Goal: Navigation & Orientation: Understand site structure

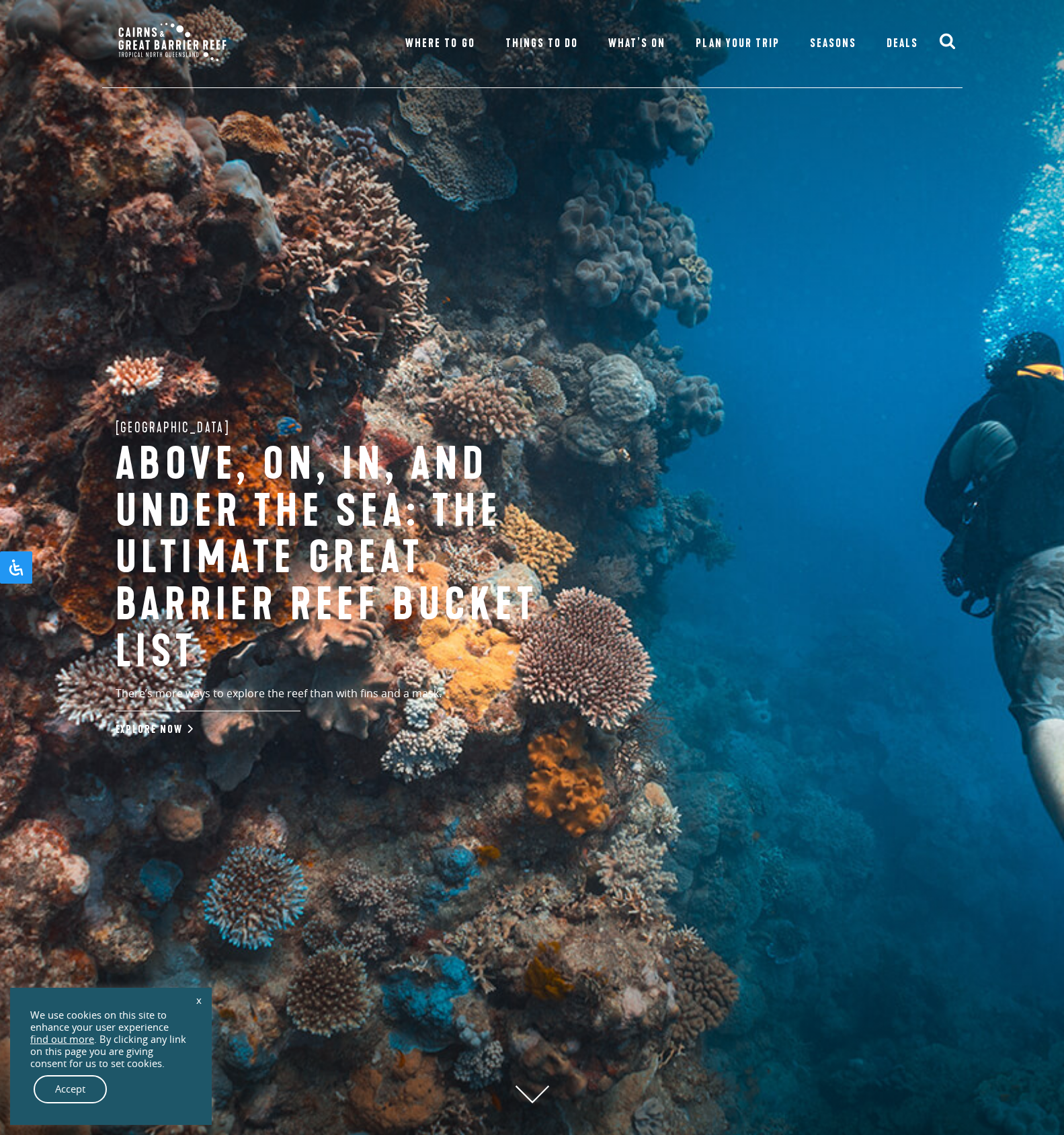
click at [455, 48] on span "Where To Go" at bounding box center [440, 43] width 70 height 15
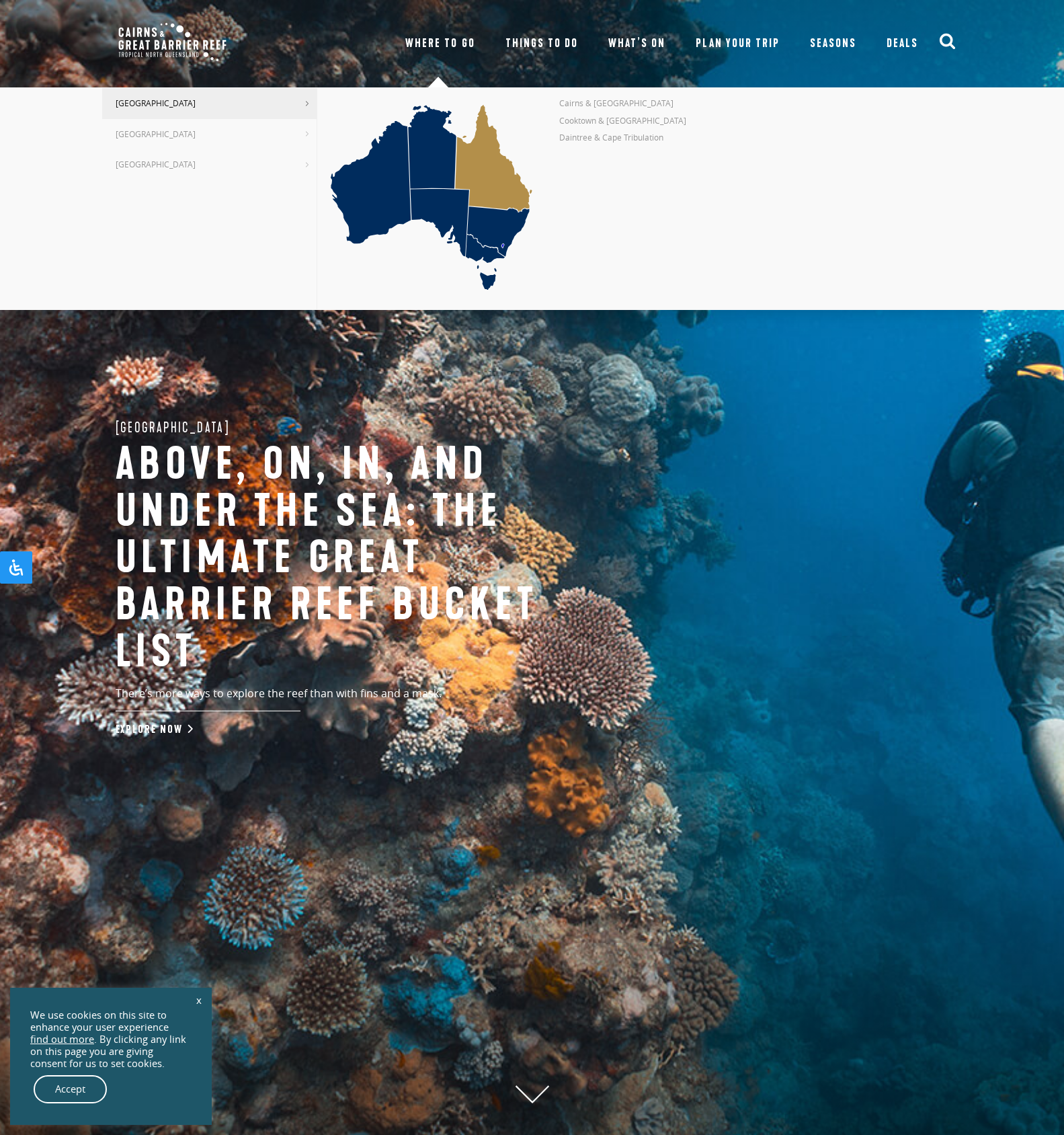
click at [559, 48] on span "Things To Do" at bounding box center [542, 43] width 73 height 15
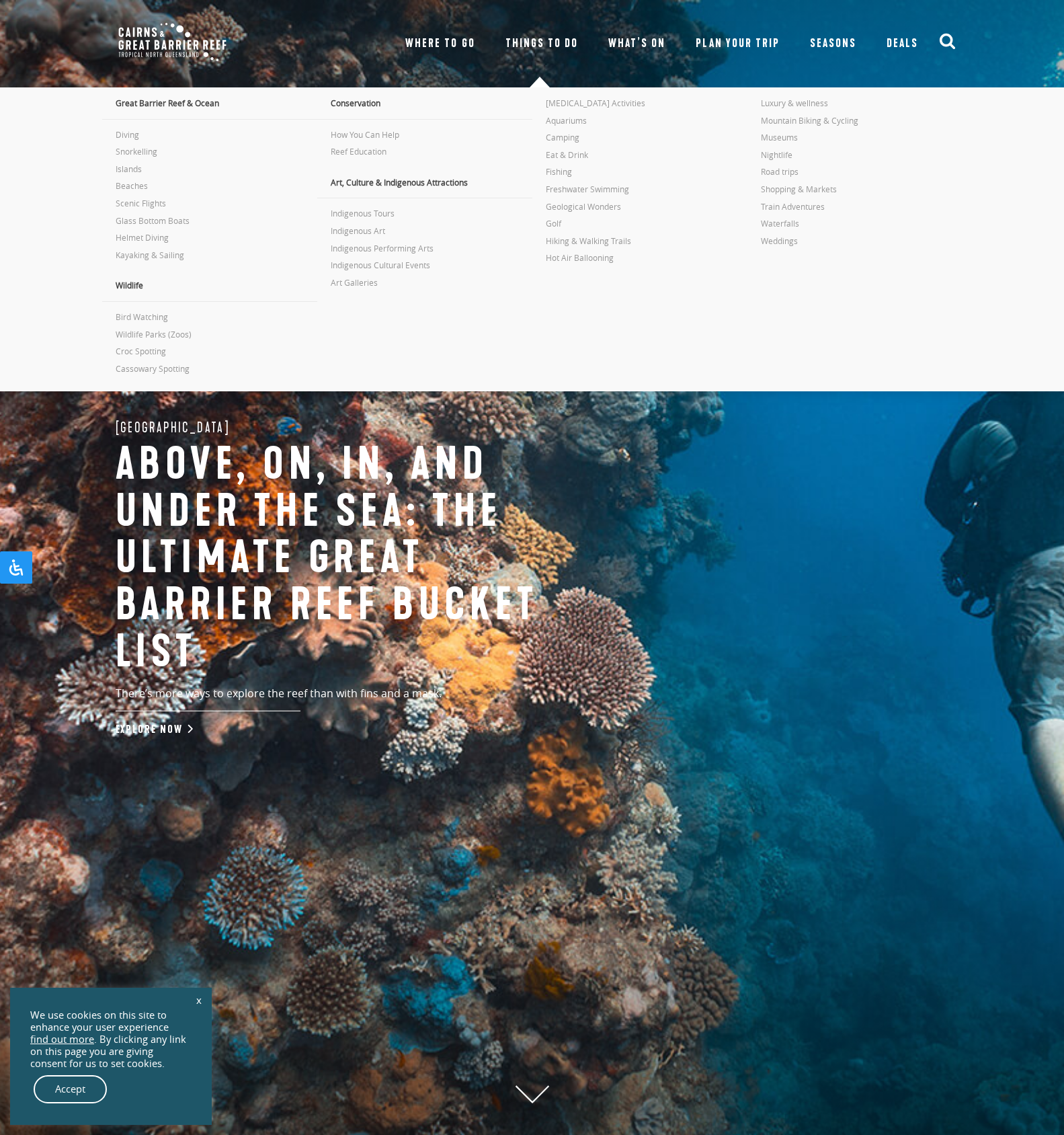
click at [632, 43] on span "What’s On" at bounding box center [637, 43] width 57 height 15
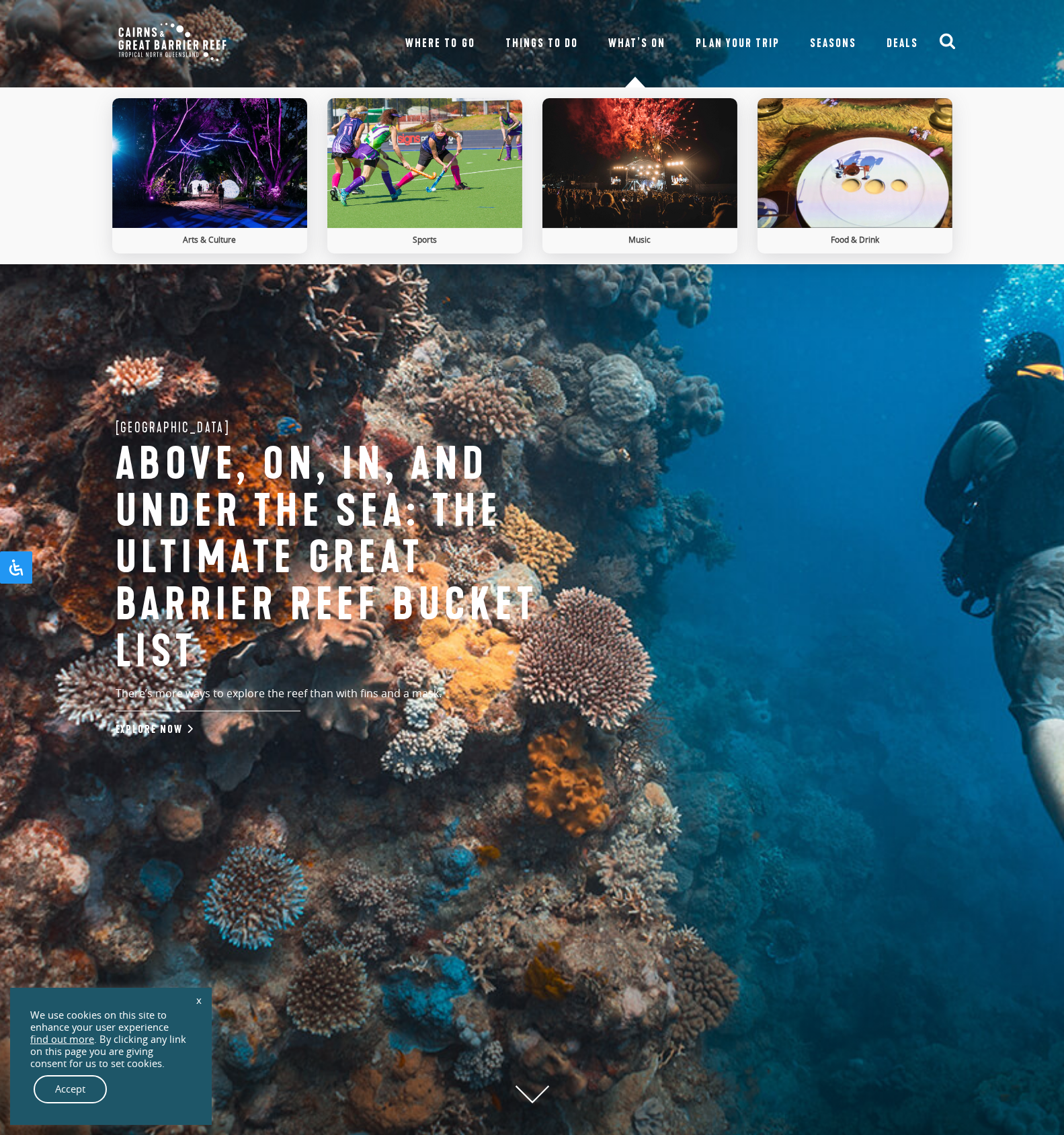
click at [730, 44] on span "Plan Your Trip" at bounding box center [738, 43] width 84 height 15
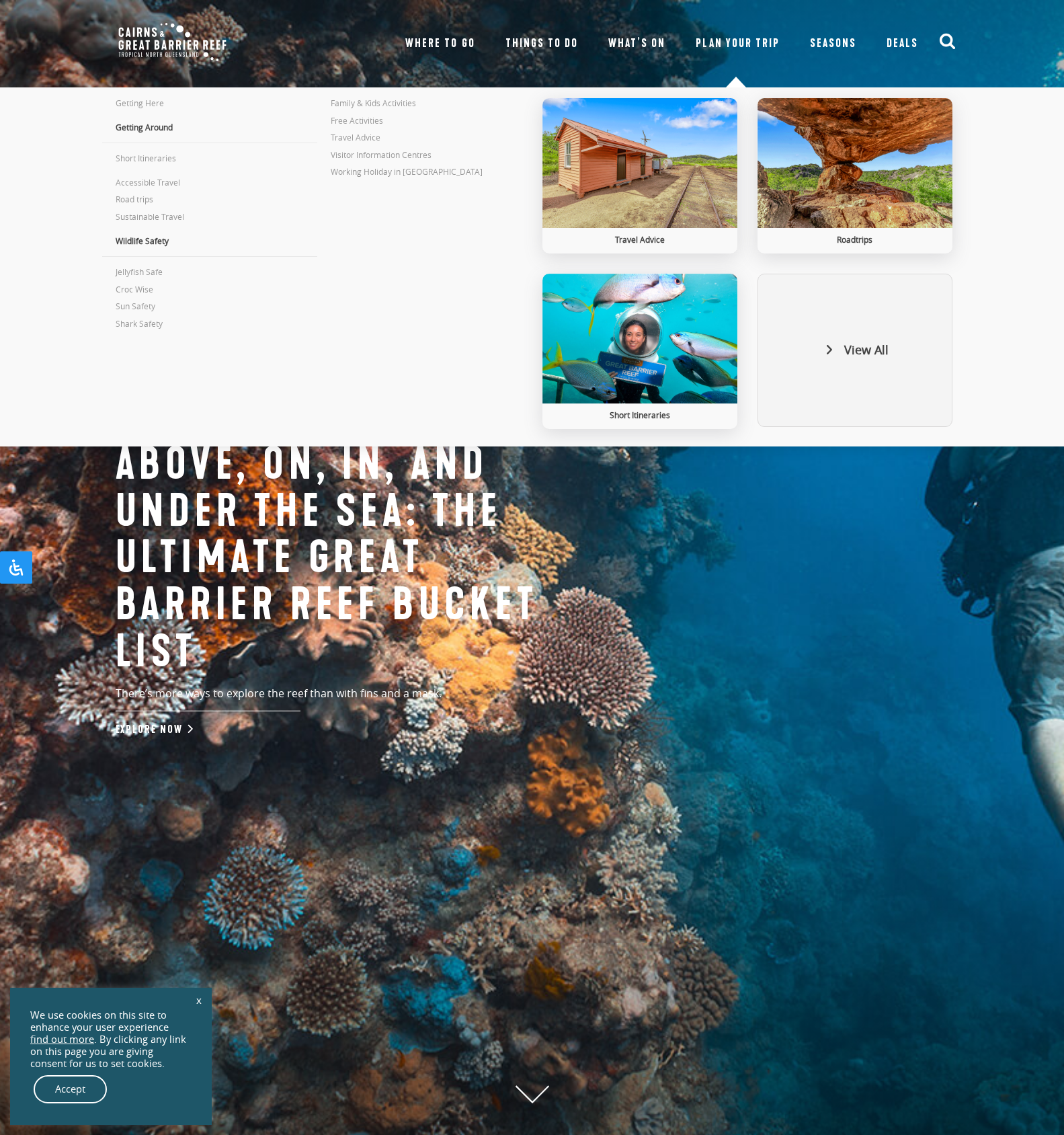
click at [637, 44] on span "What’s On" at bounding box center [637, 43] width 57 height 15
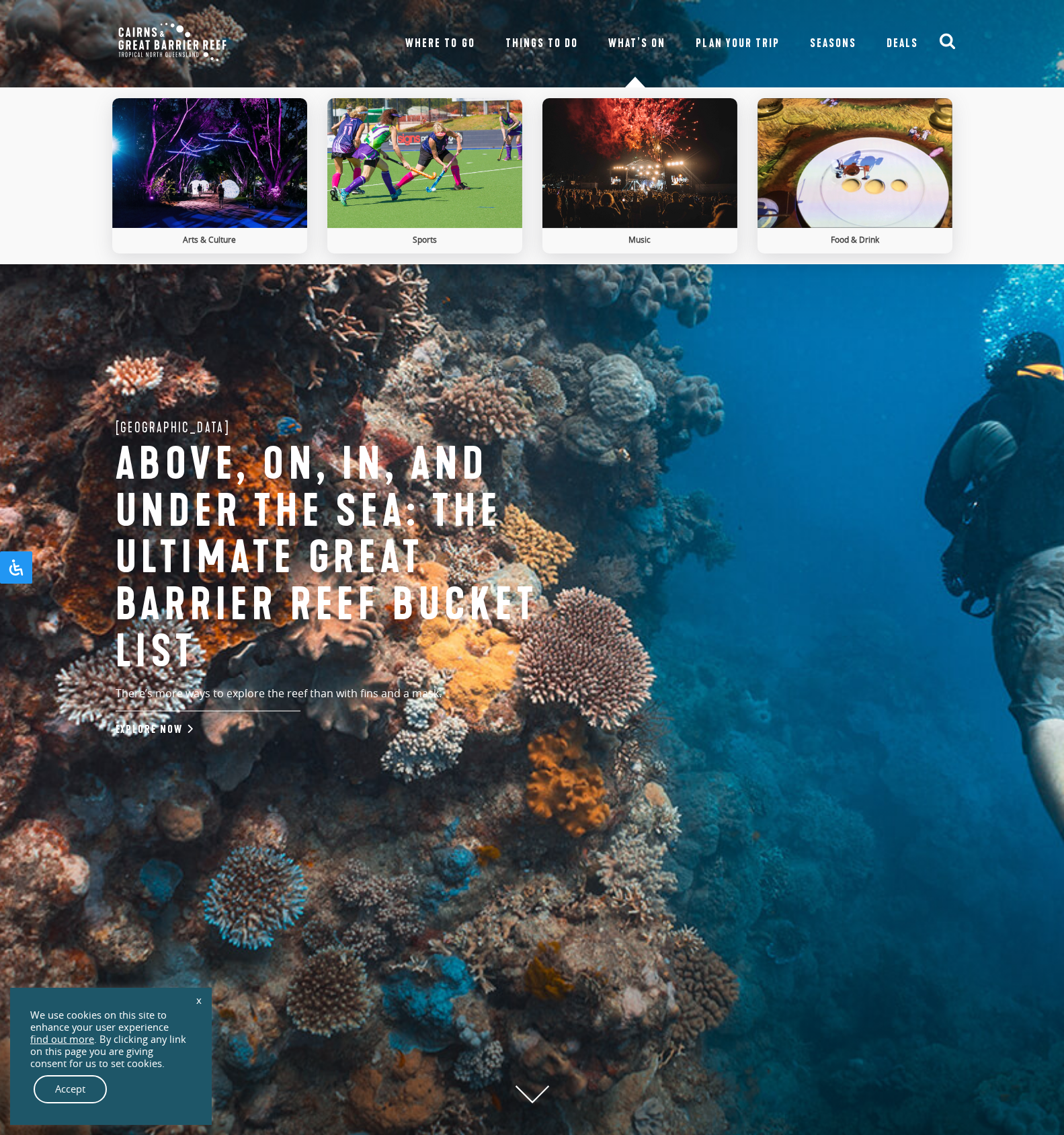
click at [541, 48] on span "Things To Do" at bounding box center [542, 43] width 73 height 15
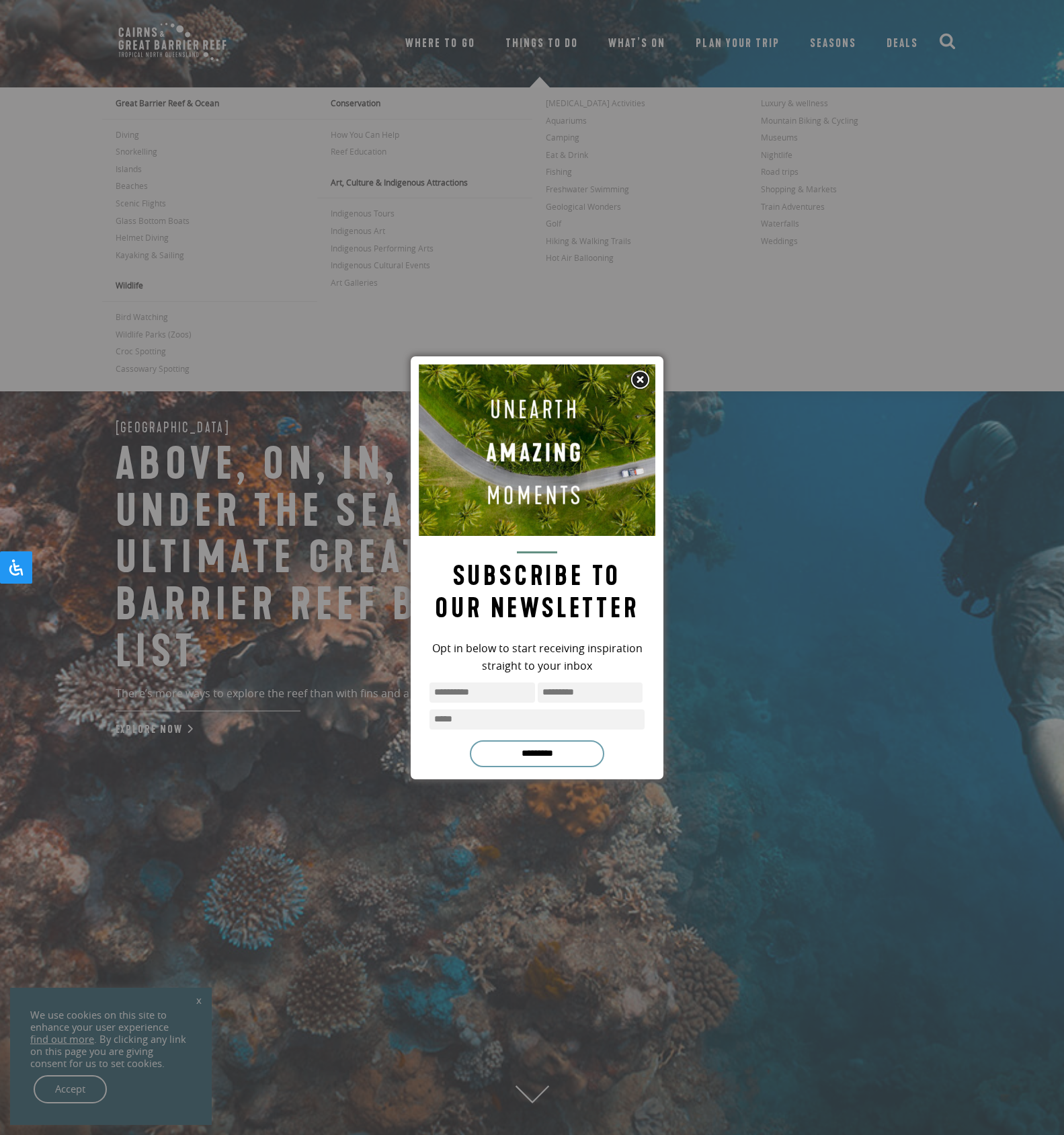
click at [639, 378] on img at bounding box center [640, 380] width 21 height 21
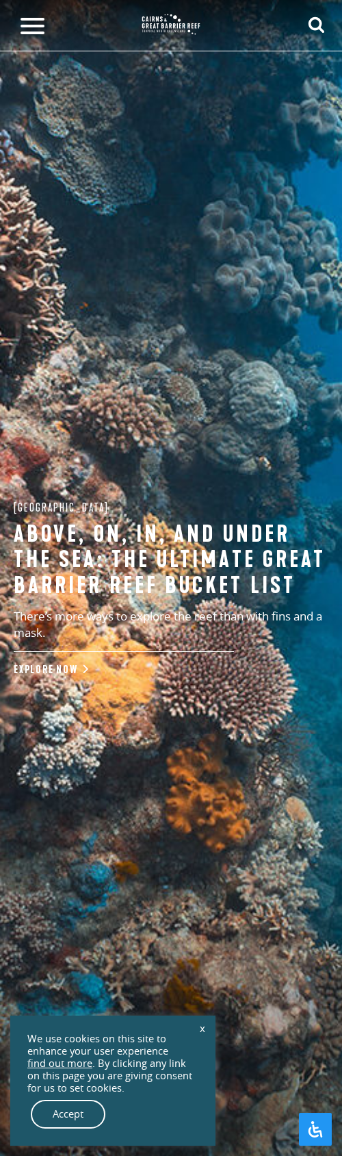
click at [38, 25] on span at bounding box center [33, 26] width 24 height 3
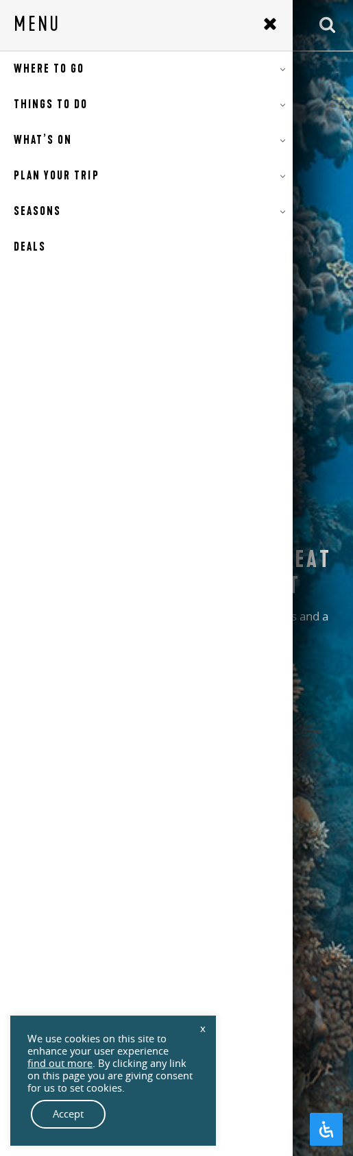
click at [247, 72] on link "Where To Go" at bounding box center [146, 69] width 292 height 36
click at [79, 62] on span "Where To Go" at bounding box center [49, 69] width 71 height 15
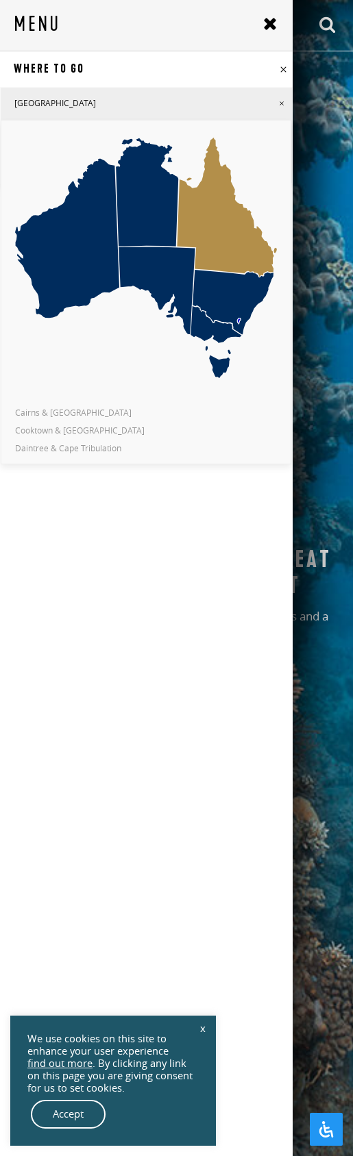
click at [277, 102] on icon at bounding box center [281, 103] width 8 height 8
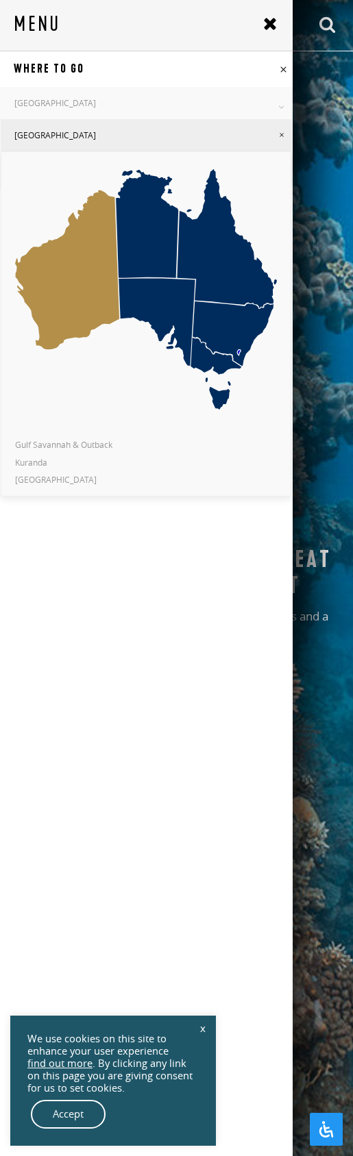
click at [277, 137] on icon at bounding box center [281, 135] width 8 height 8
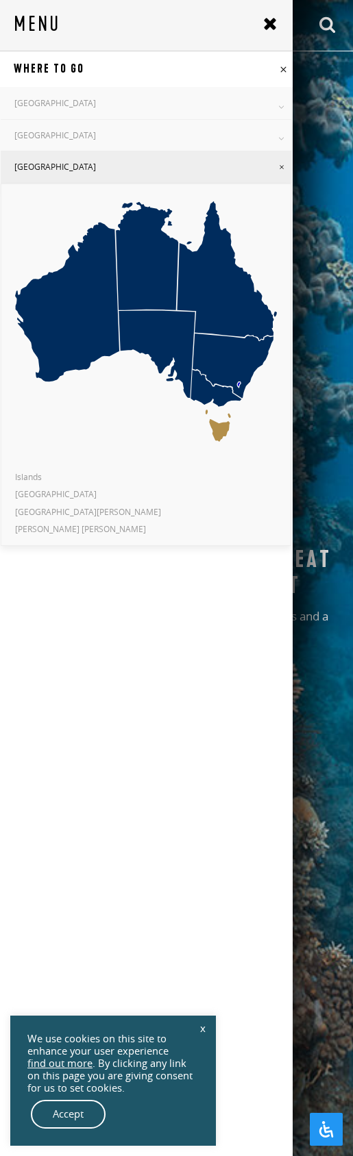
click at [277, 166] on icon at bounding box center [281, 167] width 8 height 8
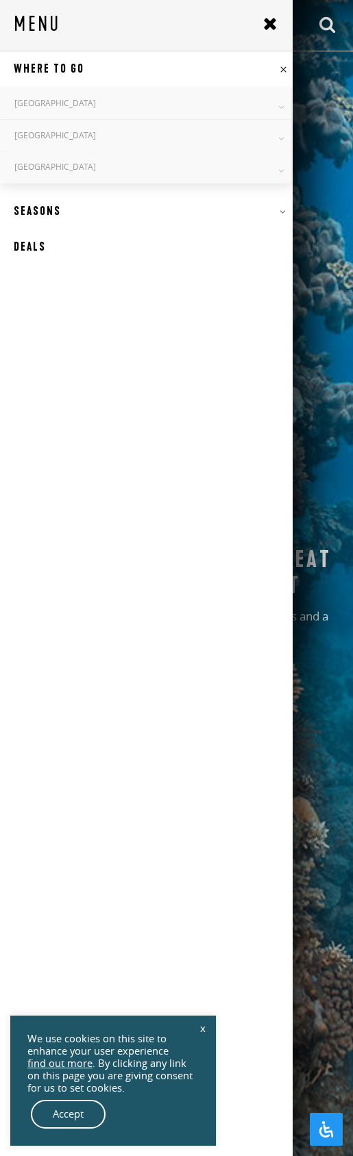
click at [279, 210] on icon at bounding box center [282, 212] width 6 height 6
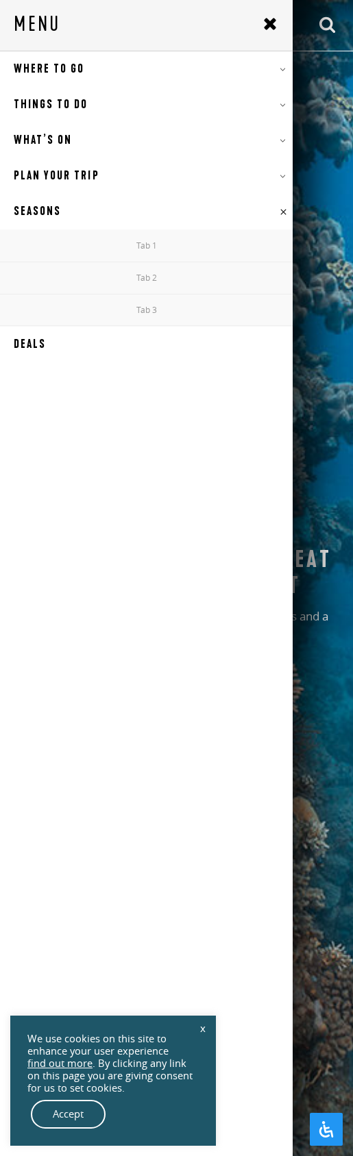
click at [280, 212] on use at bounding box center [282, 211] width 5 height 5
click at [279, 139] on icon at bounding box center [282, 141] width 6 height 6
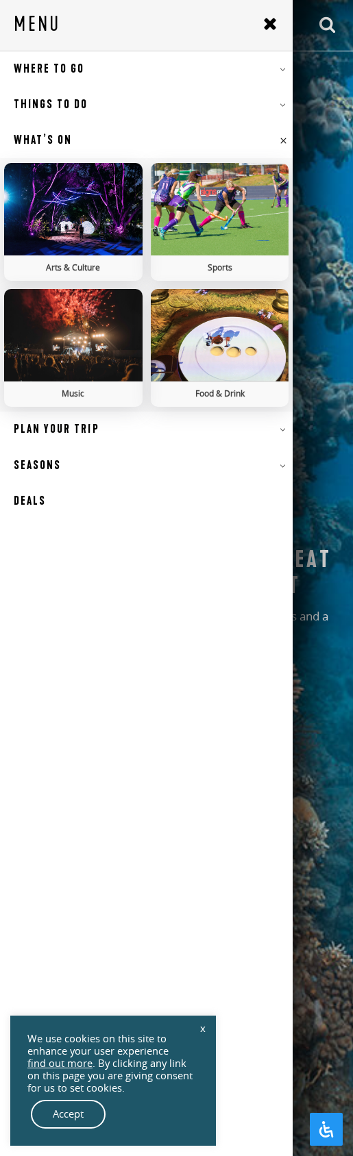
click at [280, 139] on use at bounding box center [282, 140] width 5 height 5
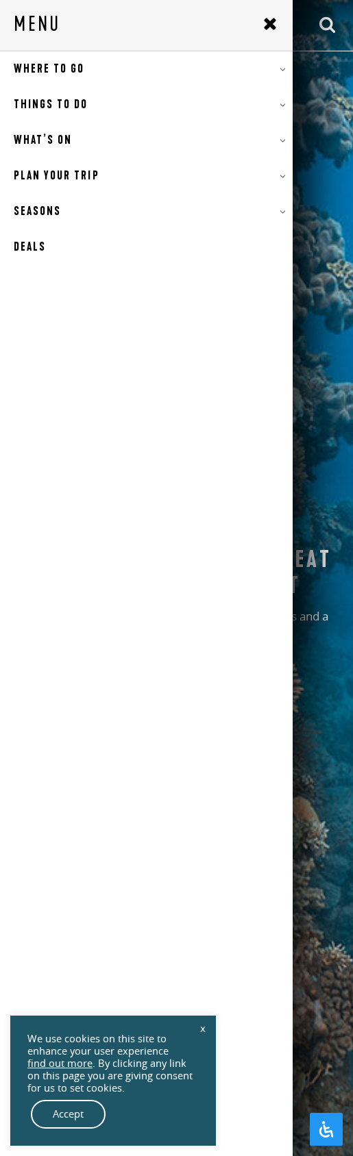
click at [275, 112] on link "Things To Do" at bounding box center [146, 105] width 292 height 36
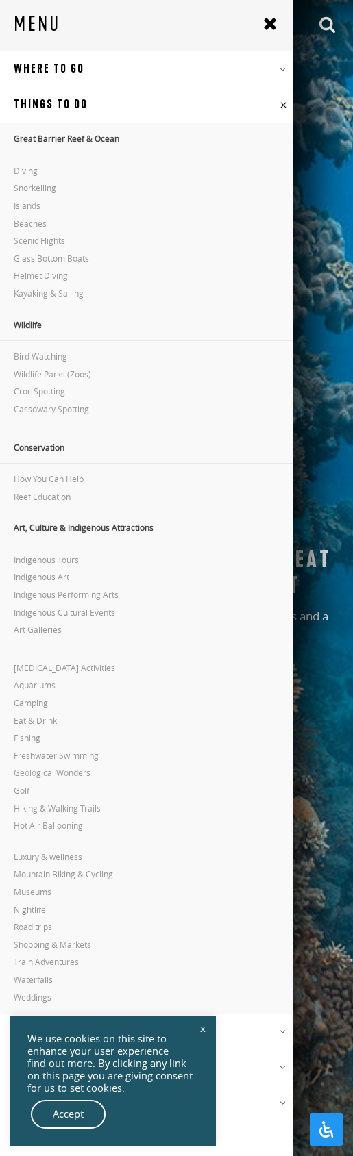
click at [280, 105] on use at bounding box center [282, 104] width 5 height 5
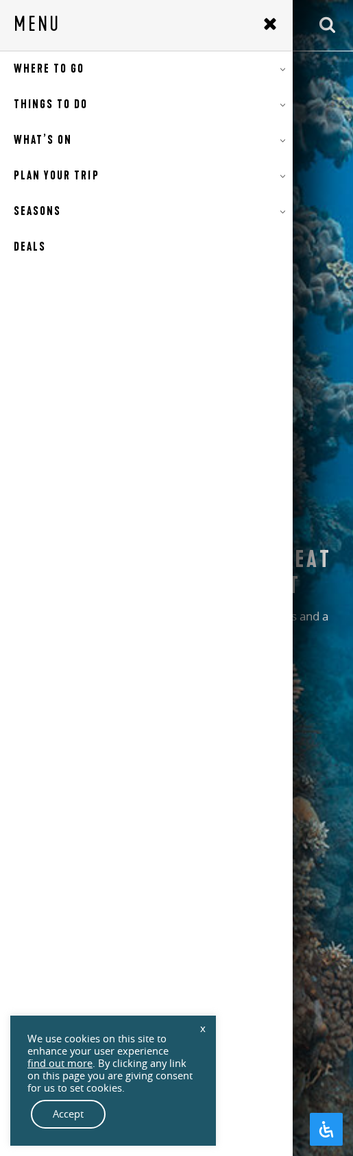
click at [279, 72] on icon at bounding box center [282, 69] width 6 height 6
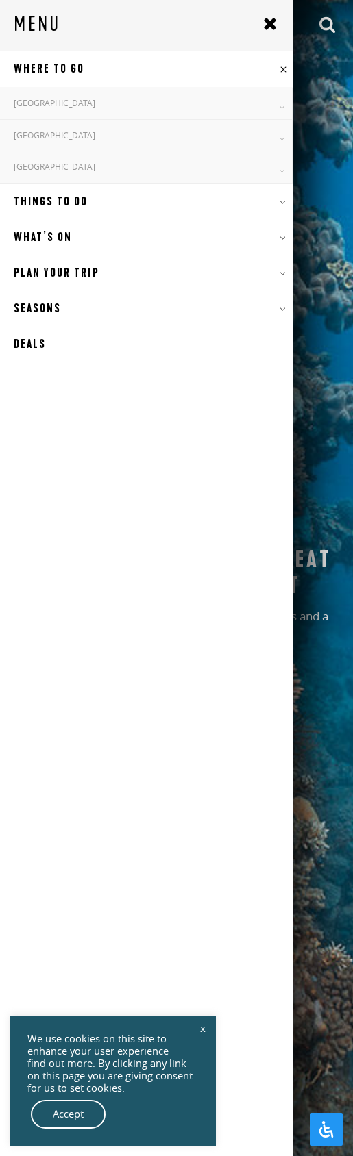
click at [279, 201] on icon at bounding box center [282, 202] width 6 height 6
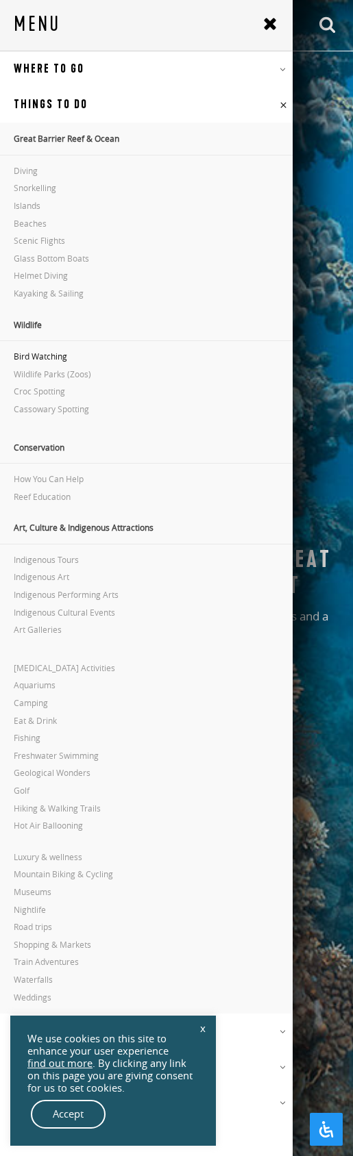
scroll to position [1, 0]
click at [277, 102] on icon at bounding box center [283, 105] width 12 height 12
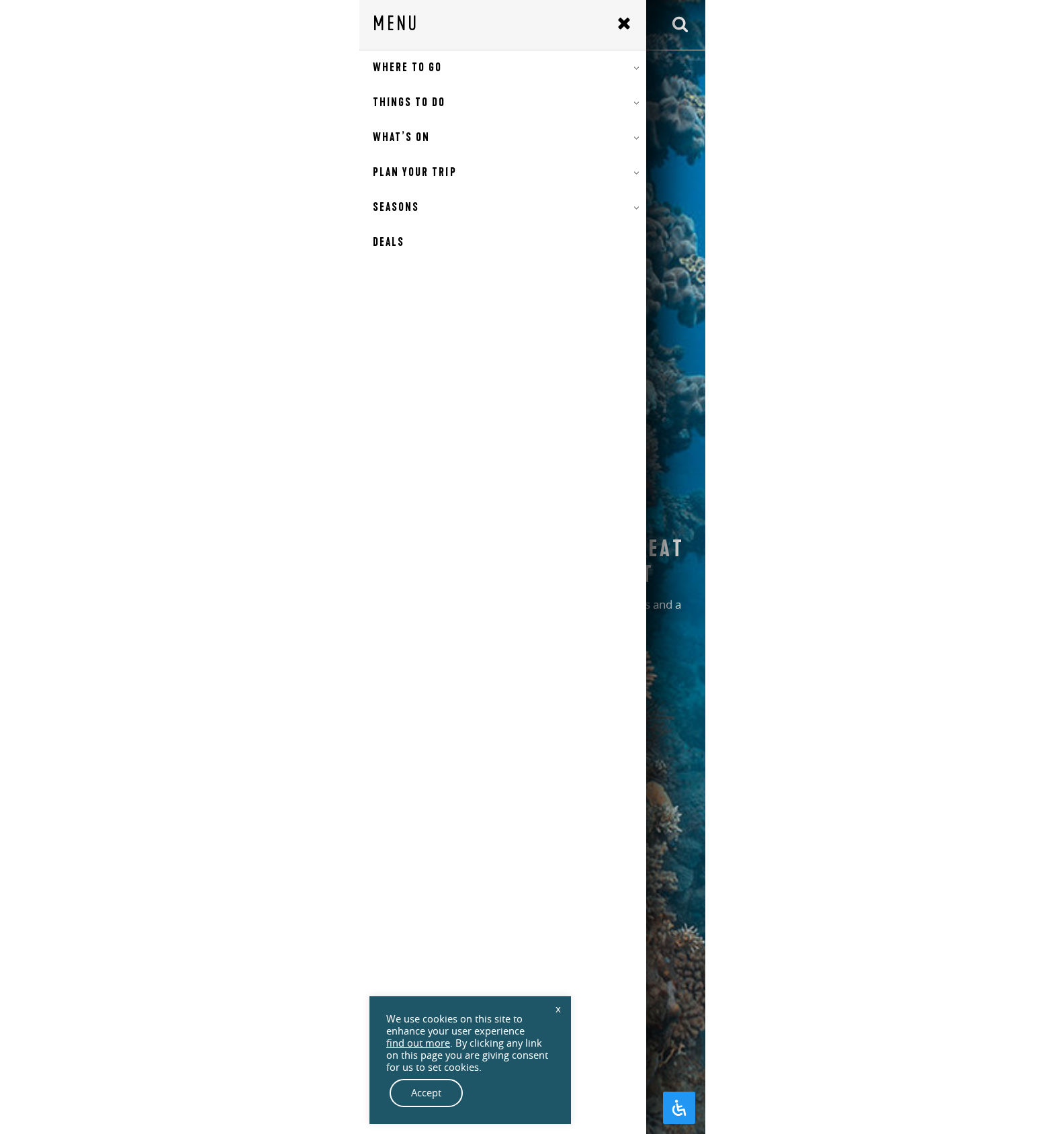
scroll to position [0, 0]
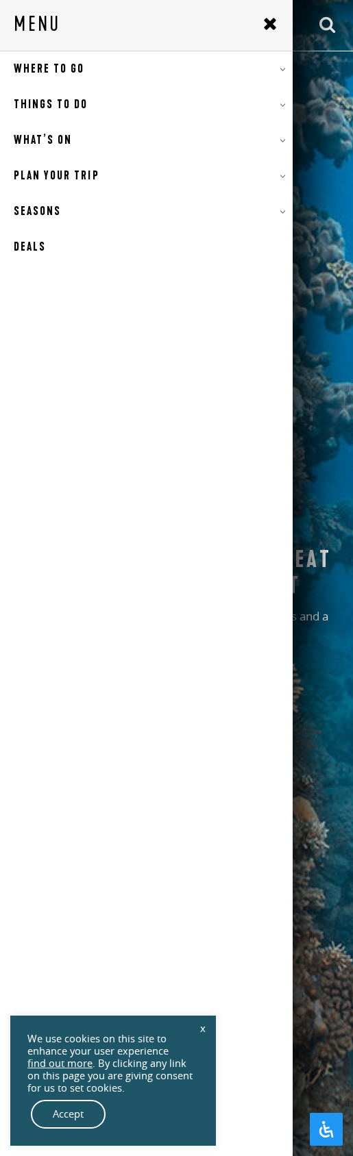
click at [276, 179] on link "Plan Your Trip" at bounding box center [146, 176] width 292 height 36
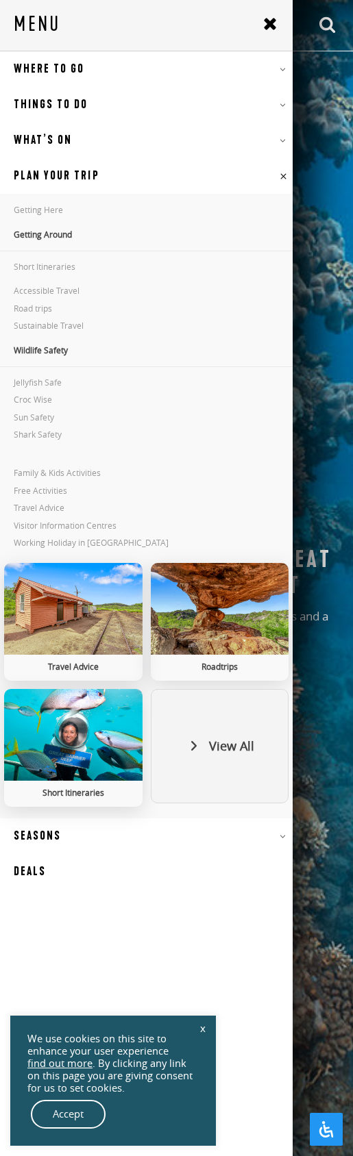
click at [277, 174] on icon at bounding box center [283, 177] width 12 height 12
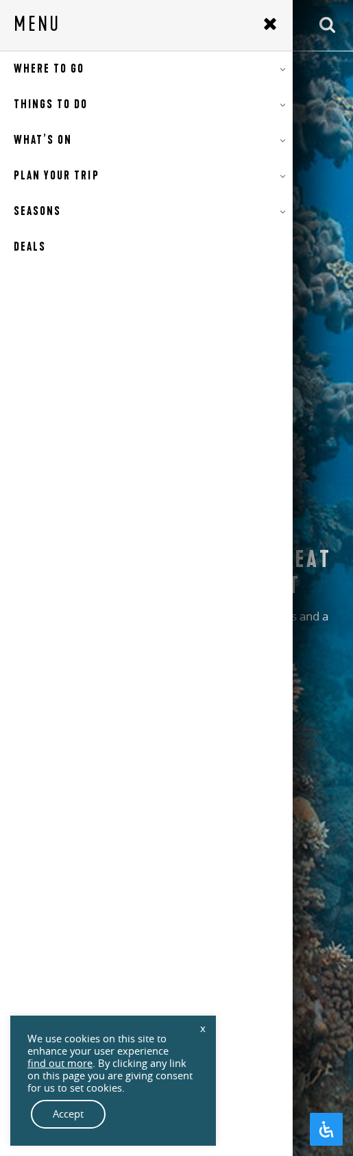
click at [279, 212] on icon at bounding box center [282, 212] width 6 height 6
click at [277, 212] on icon at bounding box center [283, 212] width 12 height 12
click at [265, 27] on use at bounding box center [270, 24] width 12 height 12
